Goal: Use online tool/utility: Utilize a website feature to perform a specific function

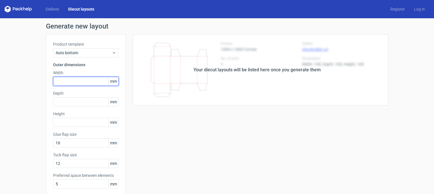
click at [60, 84] on input "text" at bounding box center [86, 81] width 66 height 9
type input "5"
type input "50"
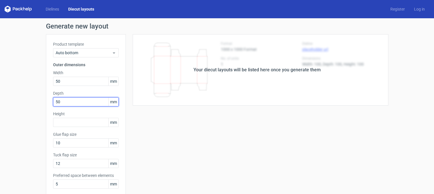
type input "50"
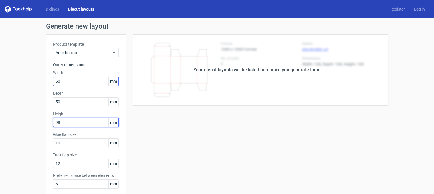
type input "98"
drag, startPoint x: 62, startPoint y: 81, endPoint x: 53, endPoint y: 81, distance: 9.4
click at [53, 81] on input "50" at bounding box center [86, 81] width 66 height 9
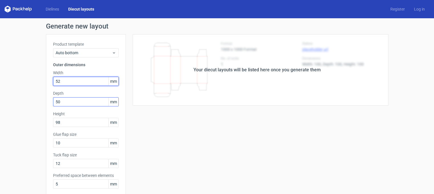
type input "52"
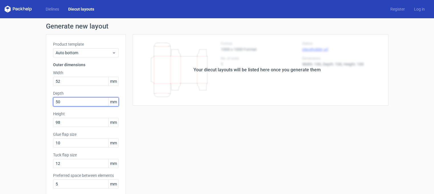
click at [64, 102] on input "50" at bounding box center [86, 101] width 66 height 9
type input "5"
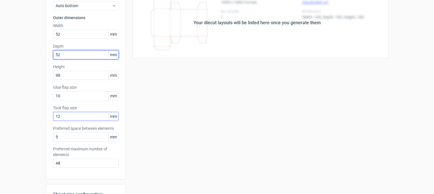
scroll to position [57, 0]
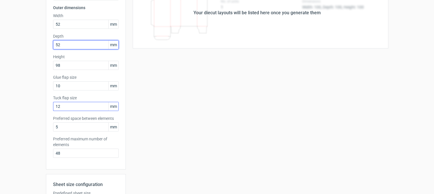
type input "52"
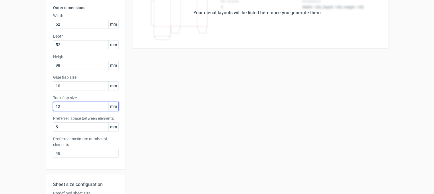
drag, startPoint x: 64, startPoint y: 107, endPoint x: 47, endPoint y: 106, distance: 16.8
click at [47, 106] on div "Product template Auto bottom Outer dimensions Width 52 mm Depth 52 mm Height 98…" at bounding box center [86, 73] width 80 height 192
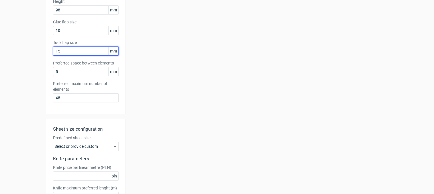
scroll to position [114, 0]
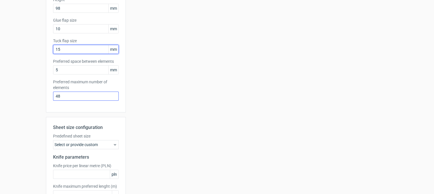
type input "15"
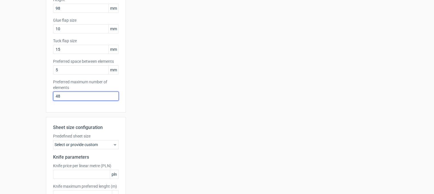
drag, startPoint x: 63, startPoint y: 96, endPoint x: 46, endPoint y: 99, distance: 17.3
click at [46, 99] on div "Product template Auto bottom Outer dimensions Width 52 mm Depth 52 mm Height 98…" at bounding box center [86, 16] width 80 height 192
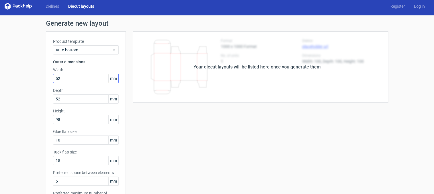
scroll to position [0, 0]
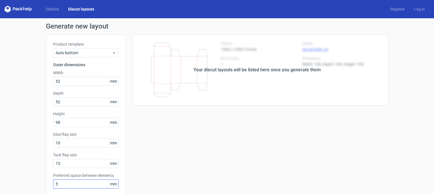
type input "1"
drag, startPoint x: 58, startPoint y: 184, endPoint x: 52, endPoint y: 182, distance: 6.5
click at [53, 182] on input "5" at bounding box center [86, 183] width 66 height 9
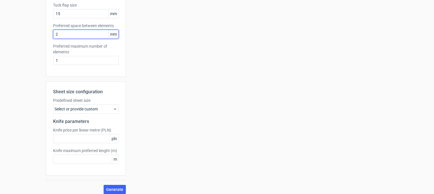
scroll to position [154, 0]
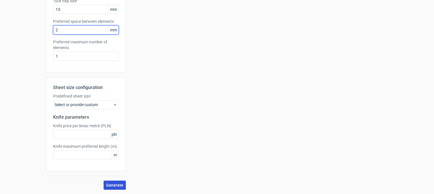
type input "2"
click at [112, 184] on span "Generate" at bounding box center [114, 185] width 17 height 4
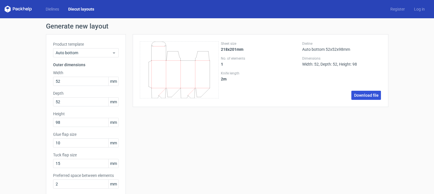
click at [366, 96] on link "Download file" at bounding box center [366, 95] width 30 height 9
